Goal: Task Accomplishment & Management: Use online tool/utility

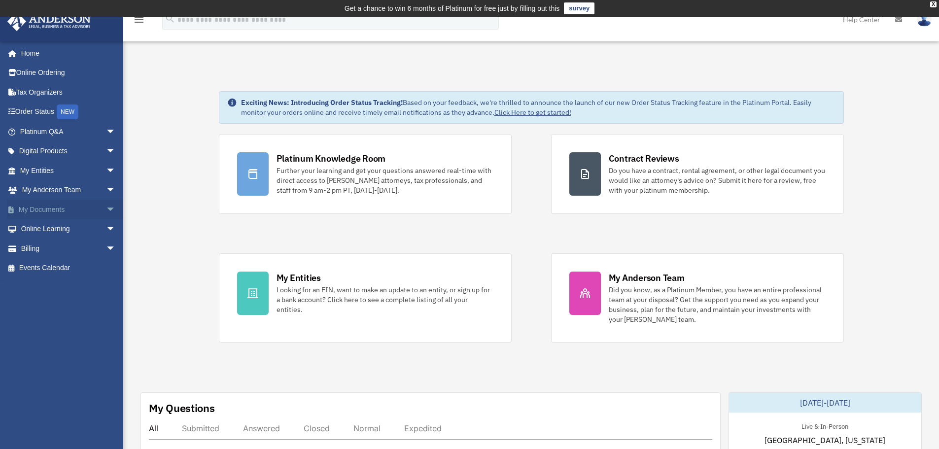
click at [44, 211] on link "My Documents arrow_drop_down" at bounding box center [69, 210] width 124 height 20
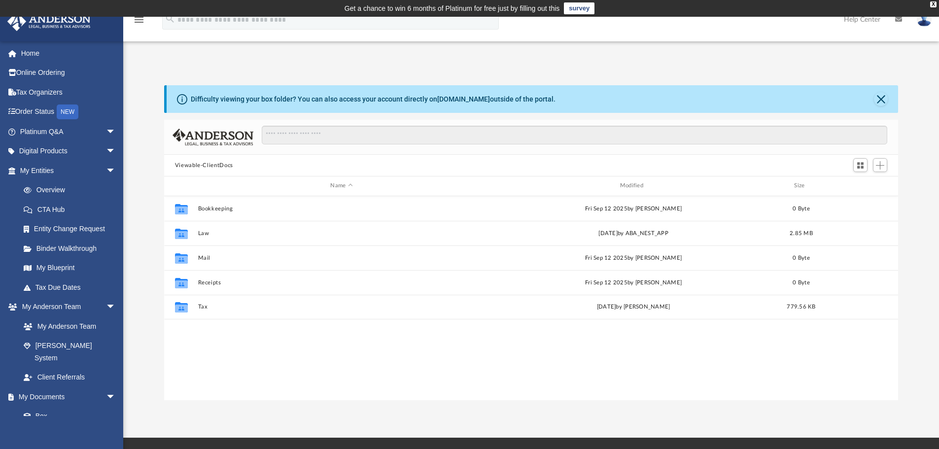
scroll to position [217, 727]
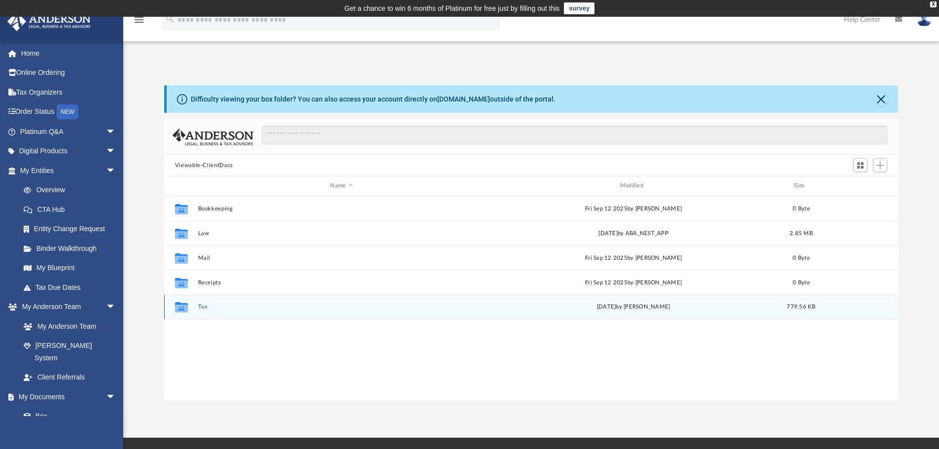
click at [208, 309] on button "Tax" at bounding box center [341, 307] width 287 height 6
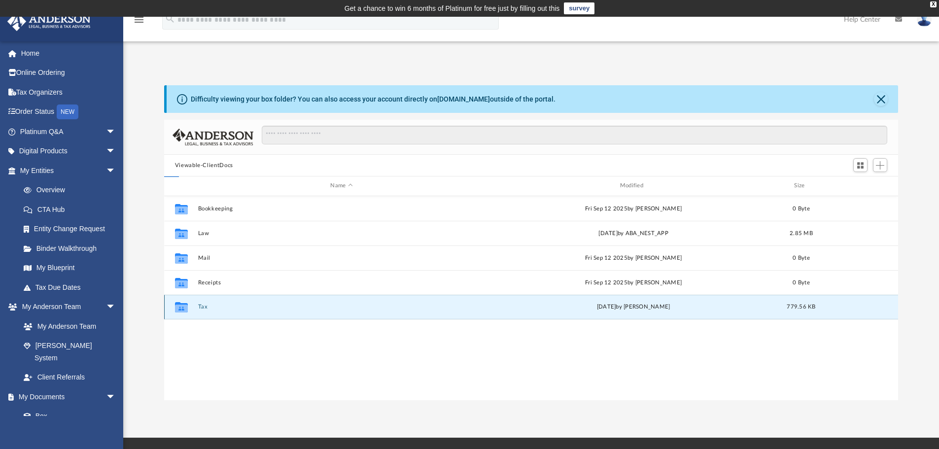
click at [208, 309] on button "Tax" at bounding box center [341, 307] width 287 height 6
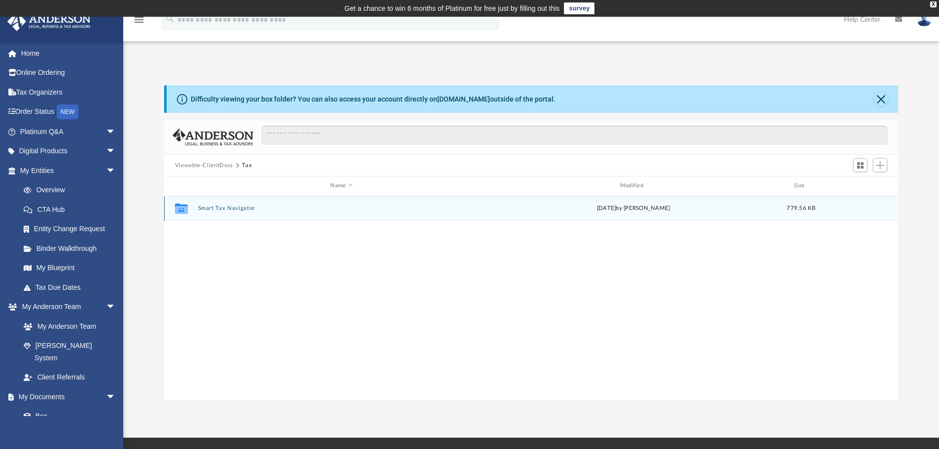
click at [230, 212] on div "Collaborated Folder Smart Tax Navigator [DATE] by [PERSON_NAME] 779.56 KB" at bounding box center [531, 208] width 735 height 25
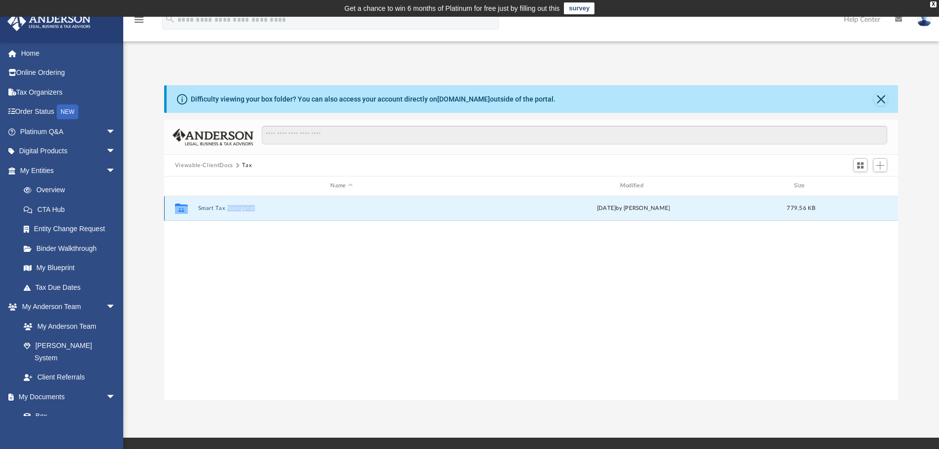
click at [207, 207] on button "Smart Tax Navigator" at bounding box center [341, 208] width 287 height 6
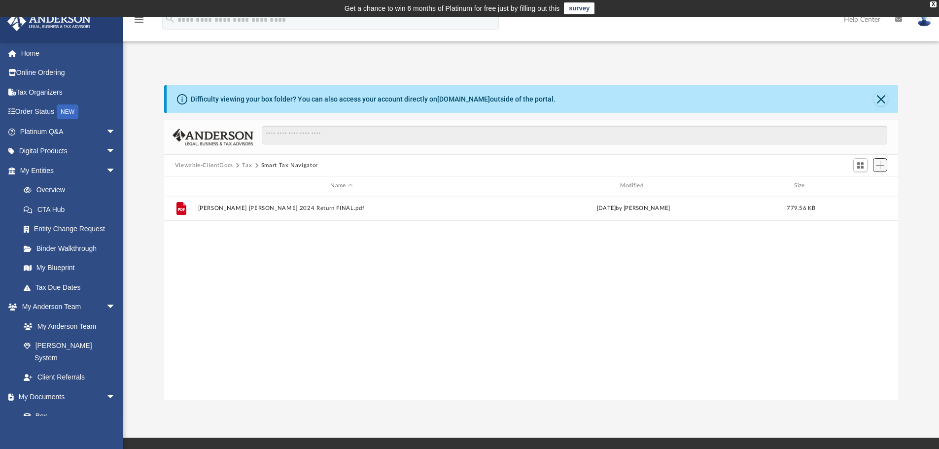
click at [876, 168] on button "Add" at bounding box center [880, 165] width 15 height 14
click at [863, 186] on li "Upload" at bounding box center [866, 185] width 32 height 10
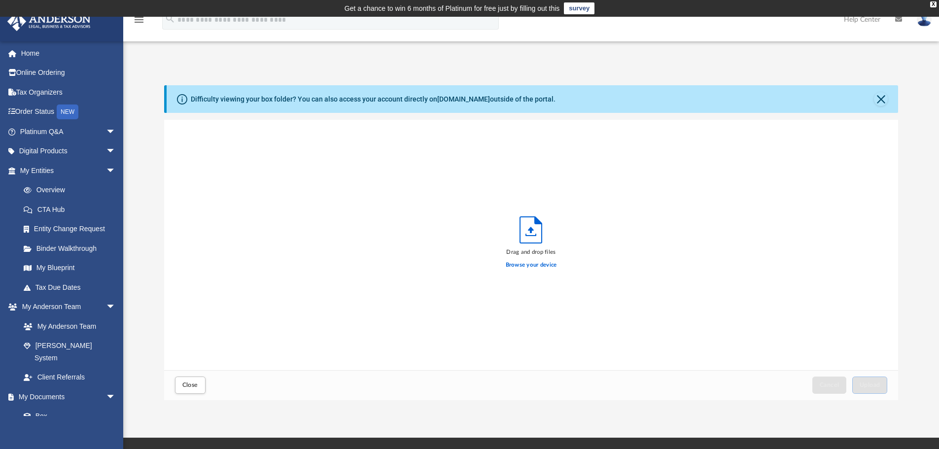
scroll to position [243, 727]
click at [513, 267] on label "Browse your device" at bounding box center [531, 265] width 51 height 9
click at [0, 0] on input "Browse your device" at bounding box center [0, 0] width 0 height 0
click at [866, 388] on span "Upload" at bounding box center [870, 385] width 21 height 6
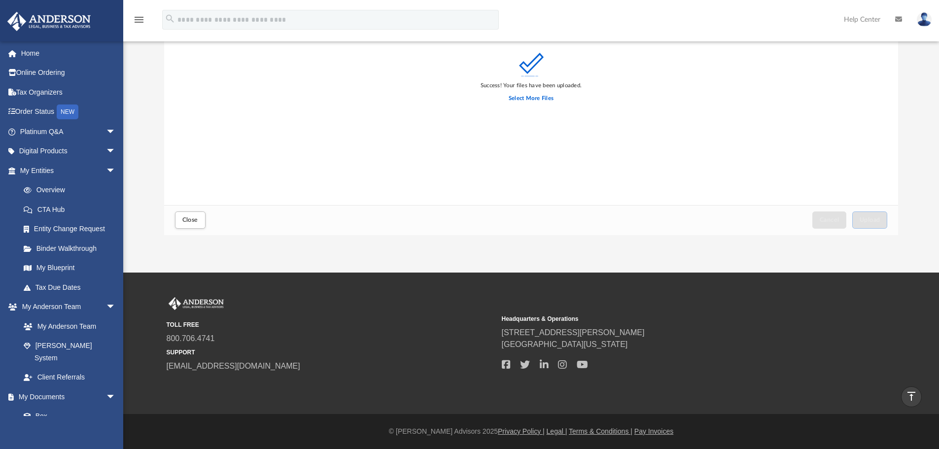
scroll to position [0, 0]
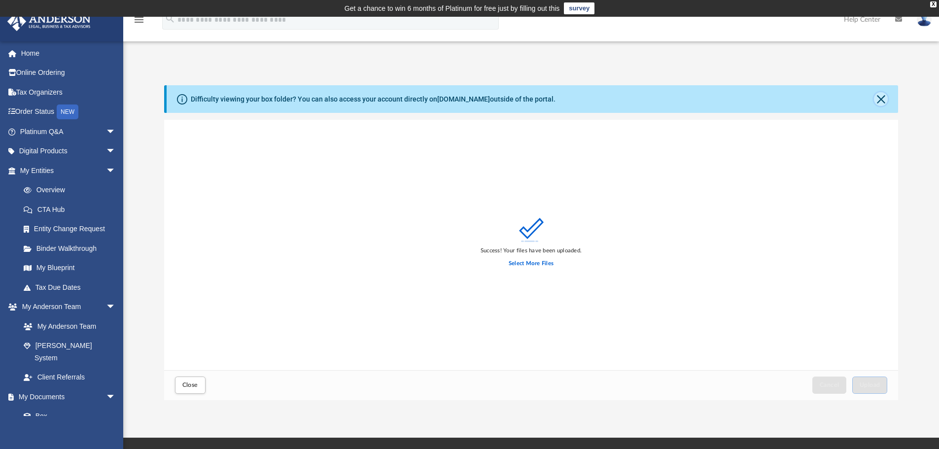
click at [885, 101] on button "Close" at bounding box center [881, 99] width 14 height 14
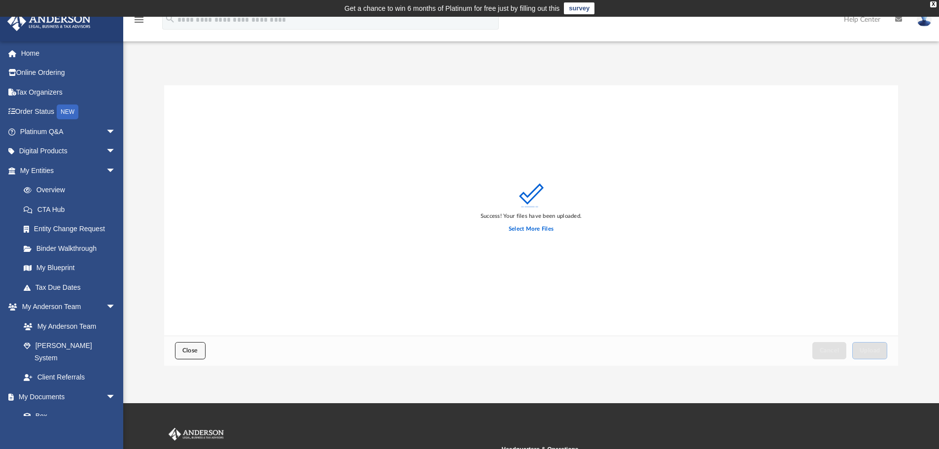
click at [182, 353] on span "Close" at bounding box center [190, 351] width 16 height 6
